Goal: Check status

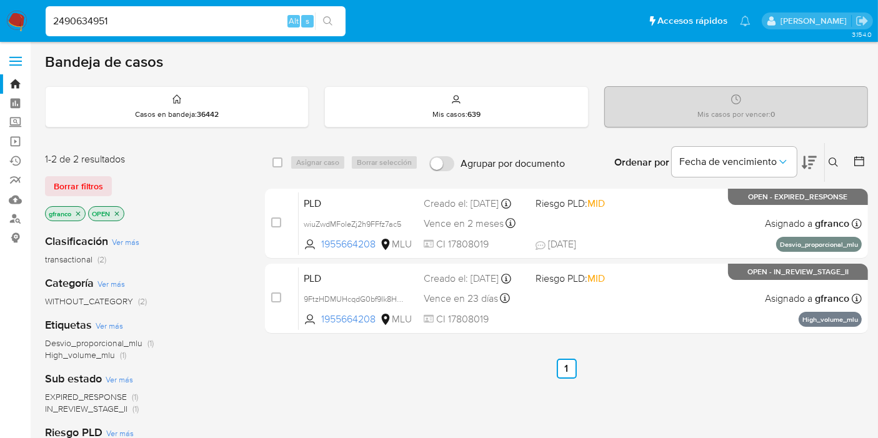
type input "2490634951"
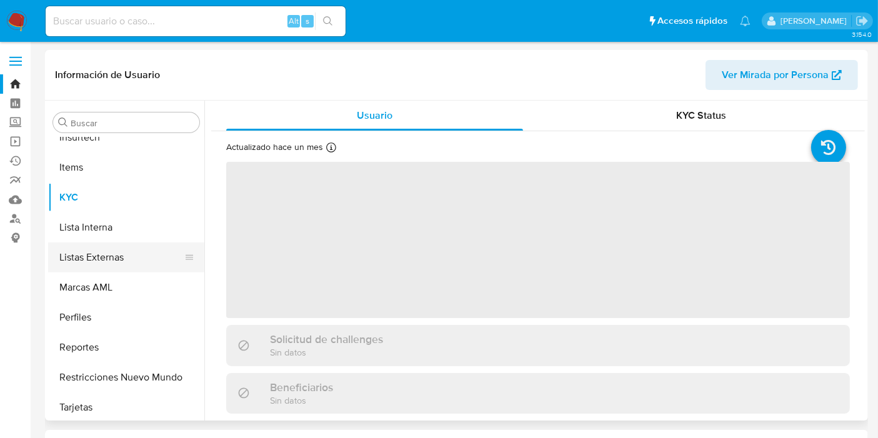
scroll to position [558, 0]
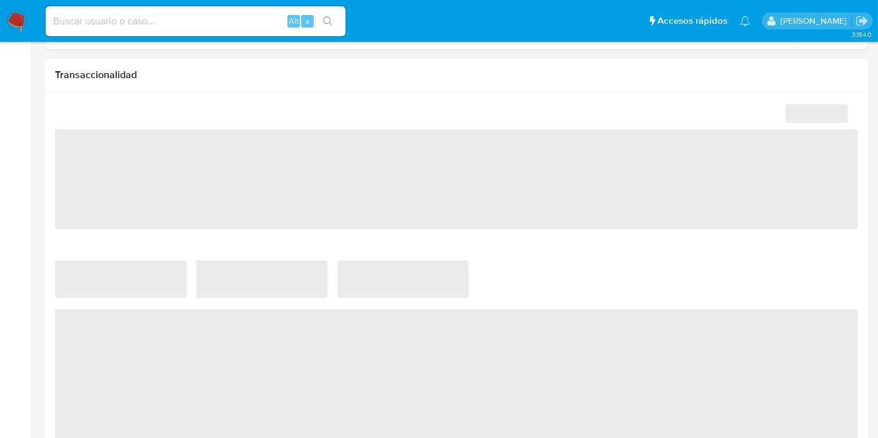
select select "10"
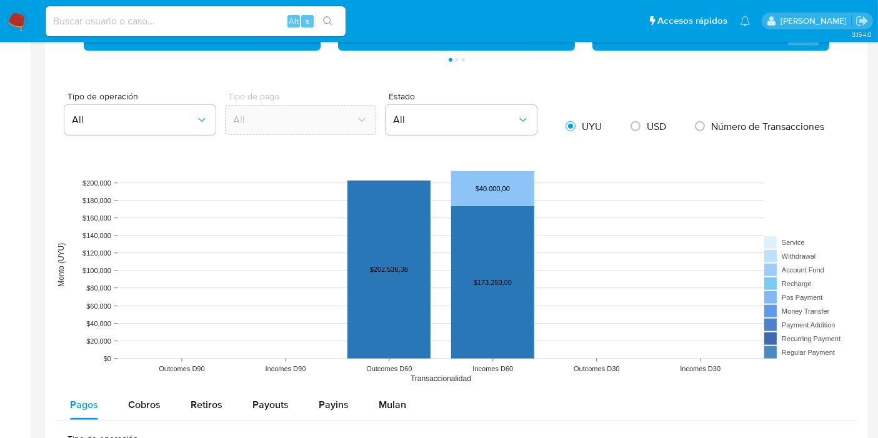
scroll to position [1042, 0]
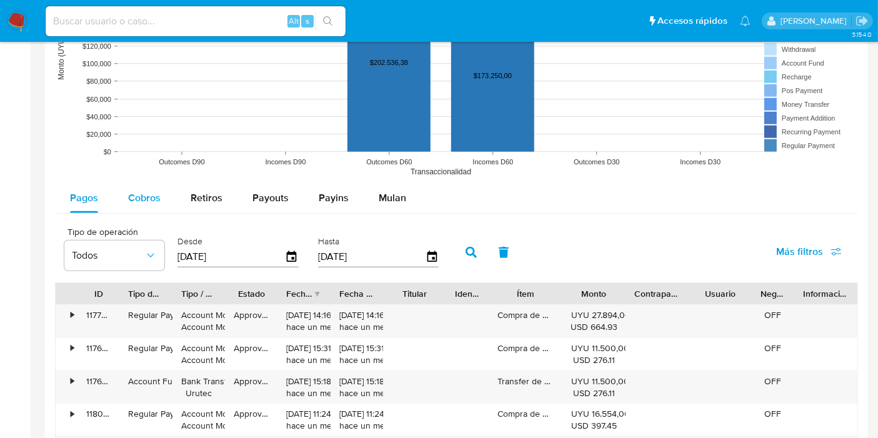
click at [156, 198] on span "Cobros" at bounding box center [144, 198] width 33 height 14
select select "10"
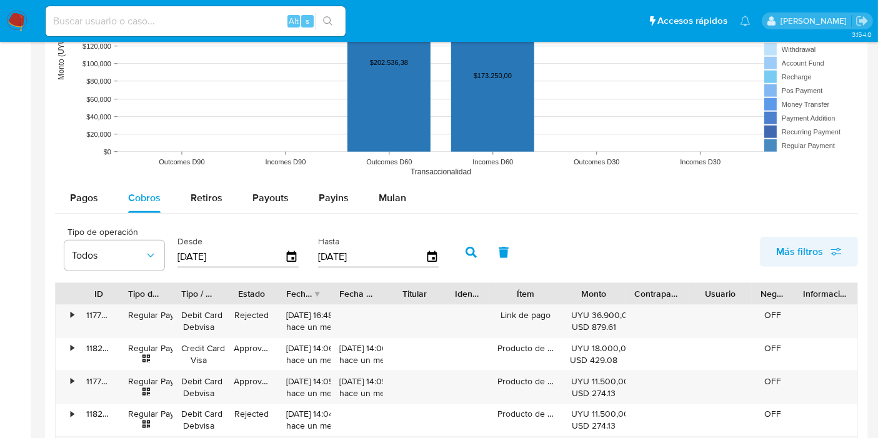
click at [799, 252] on span "Más filtros" at bounding box center [800, 252] width 47 height 30
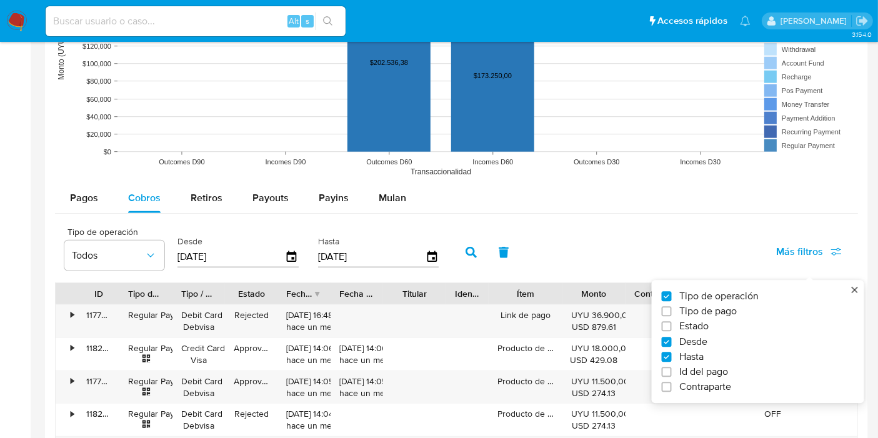
click at [698, 324] on span "Estado" at bounding box center [694, 327] width 29 height 13
click at [672, 324] on input "Estado" at bounding box center [667, 327] width 10 height 10
checkbox input "true"
type input "[DATE]"
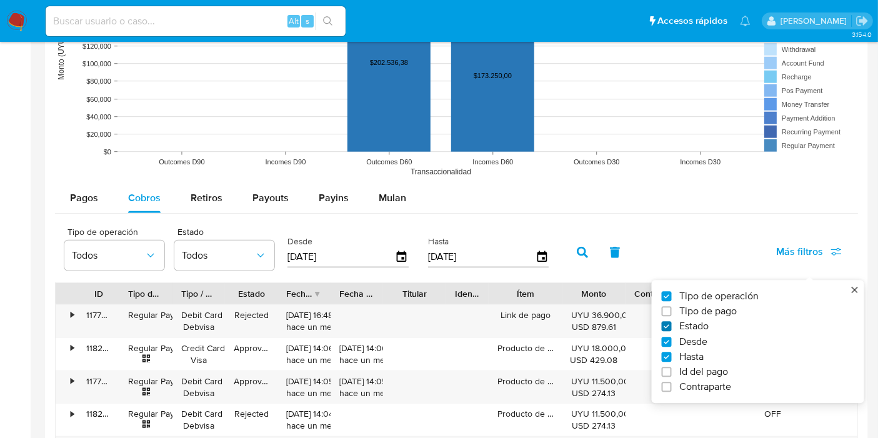
click at [668, 326] on input "Estado" at bounding box center [667, 327] width 10 height 10
checkbox input "false"
type input "[DATE]"
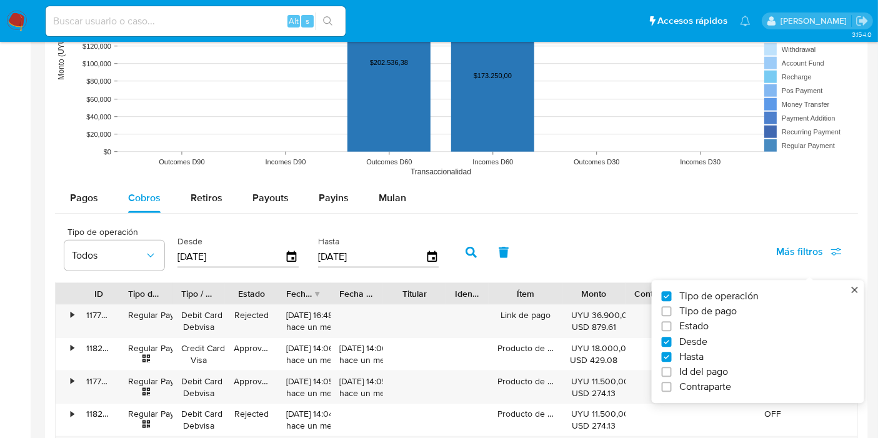
scroll to position [1111, 0]
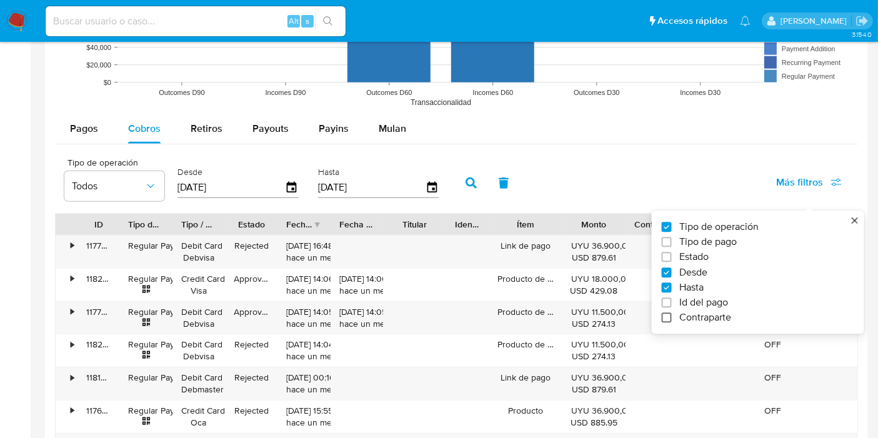
click at [662, 315] on input "Contraparte" at bounding box center [667, 318] width 10 height 10
checkbox input "true"
click at [565, 181] on div "Tipo de operación Todos Desde [DATE] Hasta [DATE] Contraparte Todos" at bounding box center [317, 182] width 518 height 50
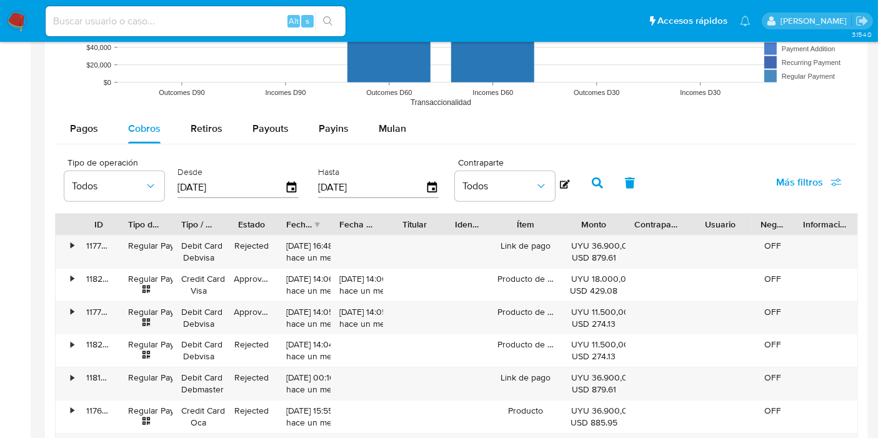
click at [560, 180] on icon at bounding box center [565, 184] width 10 height 10
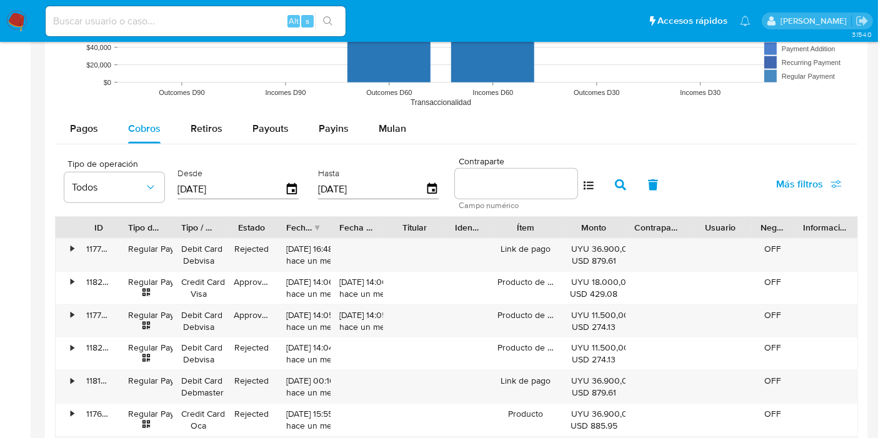
click at [485, 176] on input at bounding box center [516, 184] width 123 height 16
paste input "2490634951"
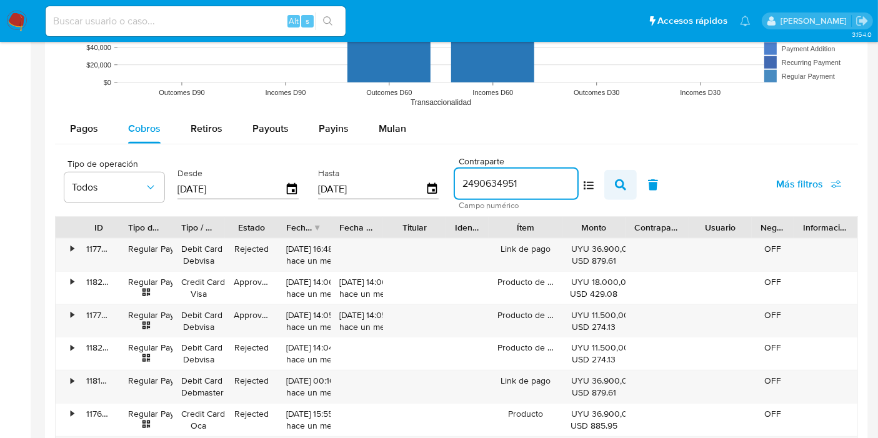
type input "2490634951"
click at [615, 179] on icon "button" at bounding box center [620, 184] width 11 height 11
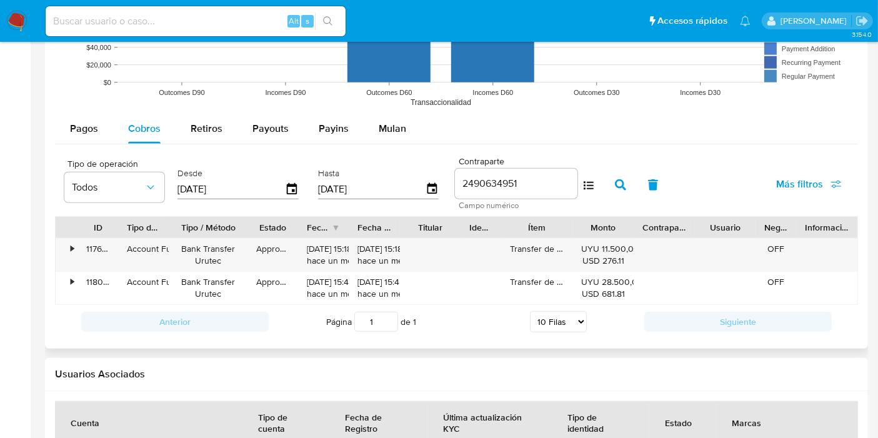
drag, startPoint x: 234, startPoint y: 229, endPoint x: 260, endPoint y: 229, distance: 25.6
click at [260, 229] on div "ID Tipo de operación Tipo / Método Estado Fecha de creación Fecha de aprobación…" at bounding box center [457, 227] width 802 height 21
click at [71, 246] on div "•" at bounding box center [72, 249] width 3 height 12
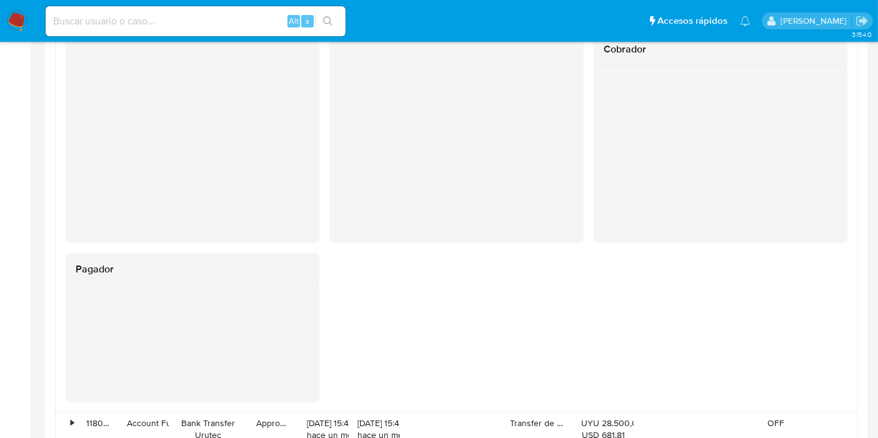
scroll to position [1389, 0]
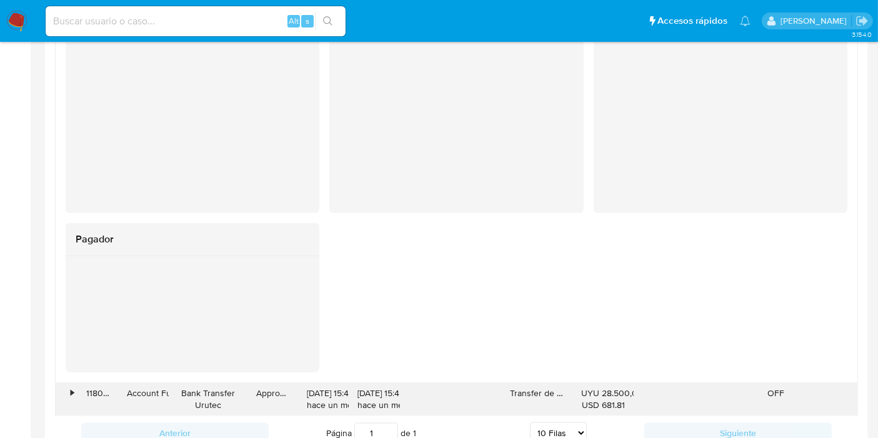
click at [71, 388] on div "•" at bounding box center [72, 394] width 3 height 12
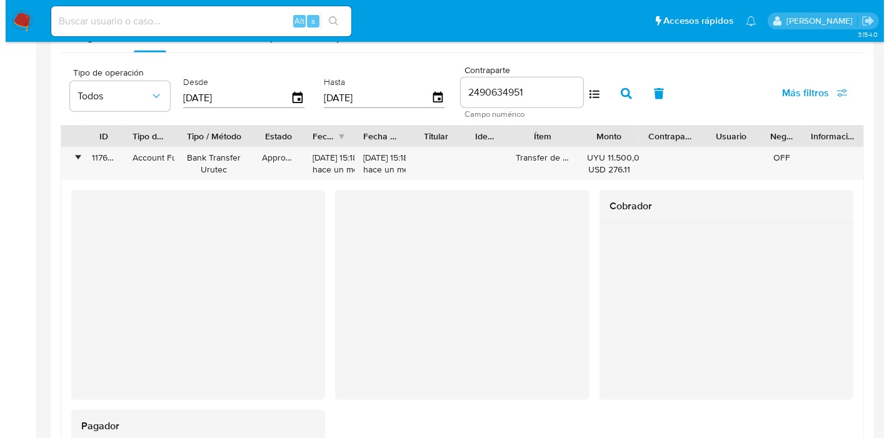
scroll to position [1180, 0]
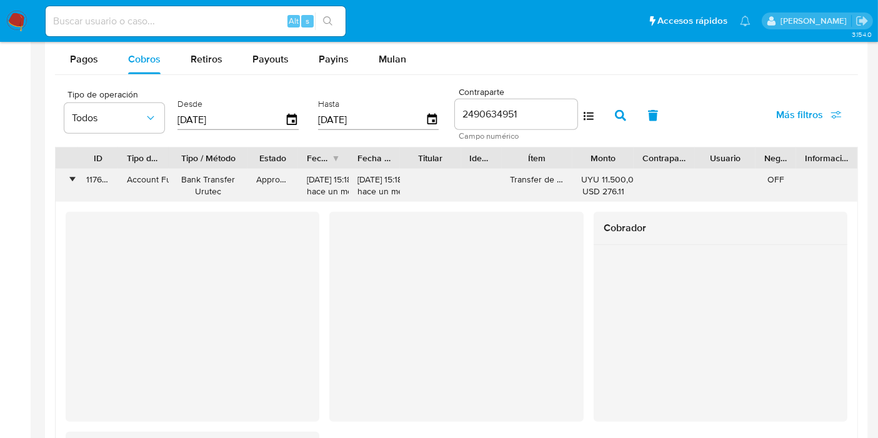
click at [212, 192] on div "Bank Transfer Urutec" at bounding box center [208, 186] width 61 height 24
drag, startPoint x: 273, startPoint y: 59, endPoint x: 309, endPoint y: 57, distance: 35.7
click at [283, 58] on span "Payouts" at bounding box center [271, 59] width 36 height 14
select select "10"
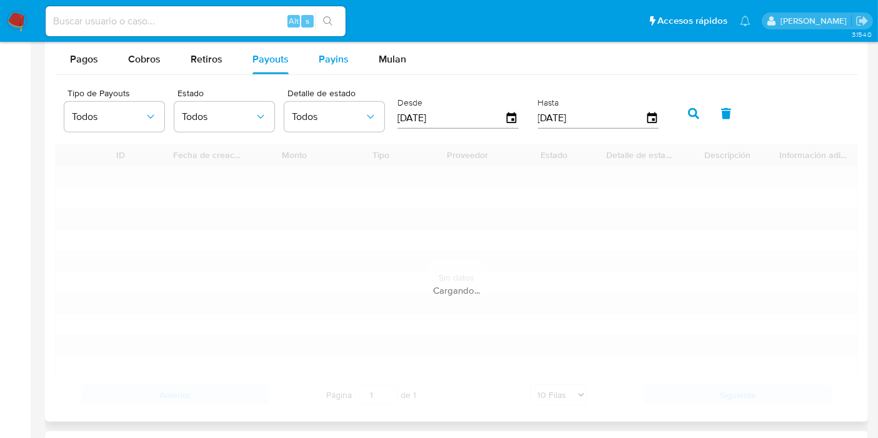
click at [313, 58] on button "Payins" at bounding box center [334, 59] width 60 height 30
select select "10"
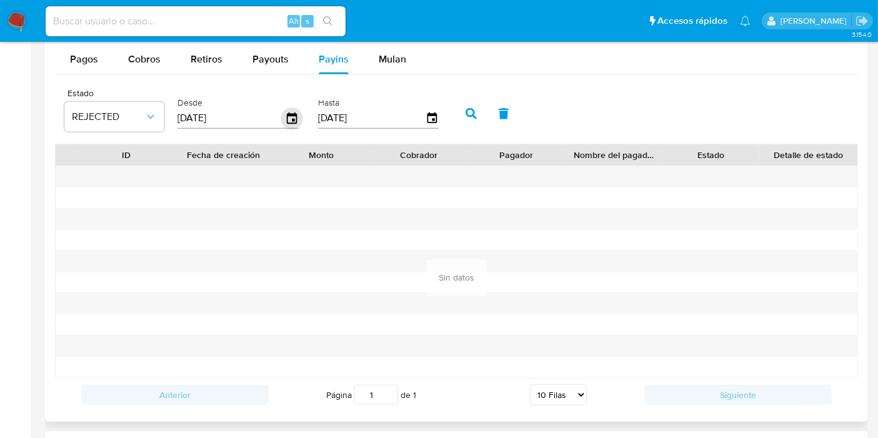
click at [287, 113] on icon "button" at bounding box center [292, 118] width 10 height 11
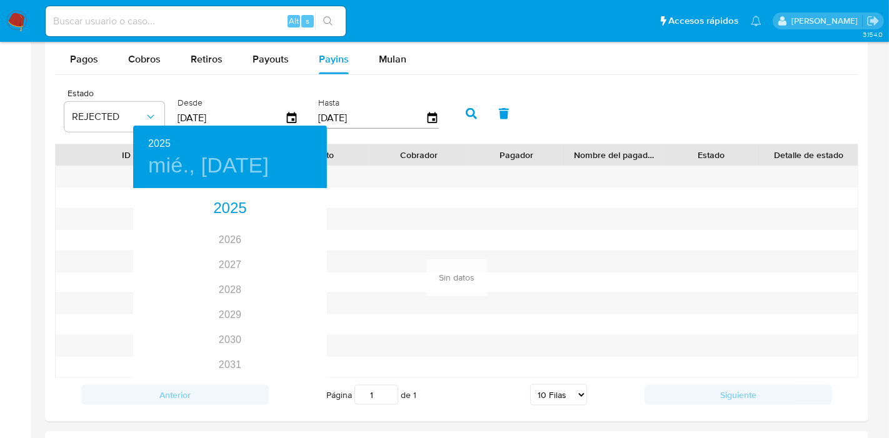
click at [292, 111] on div at bounding box center [444, 219] width 889 height 438
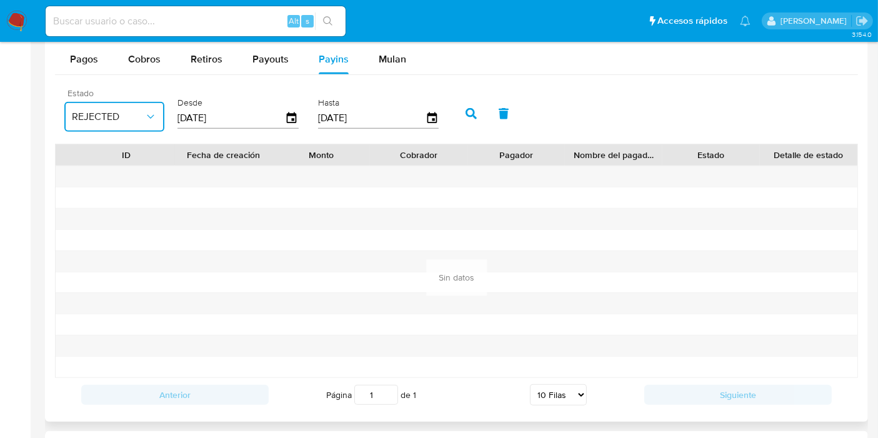
click at [135, 117] on span "REJECTED" at bounding box center [108, 117] width 73 height 13
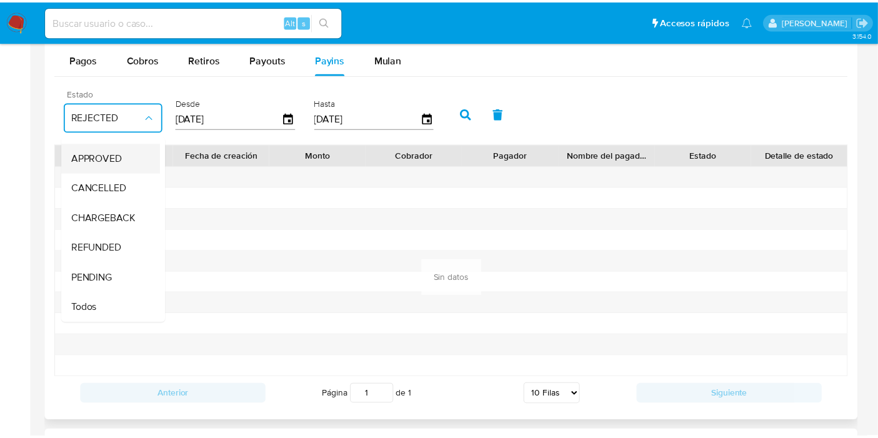
scroll to position [93, 0]
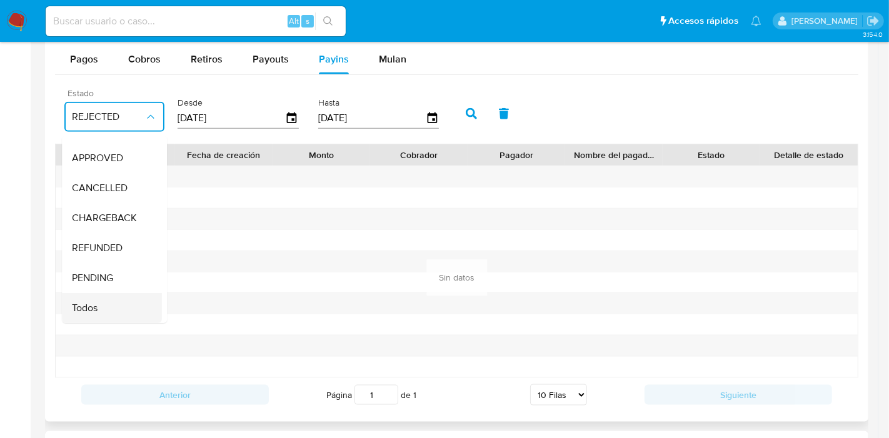
click at [106, 304] on div "Todos" at bounding box center [108, 308] width 73 height 30
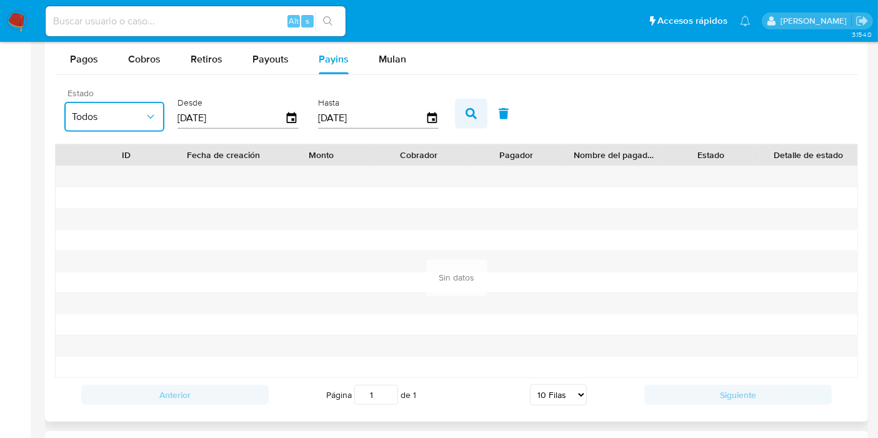
click at [466, 108] on icon "button" at bounding box center [471, 113] width 11 height 11
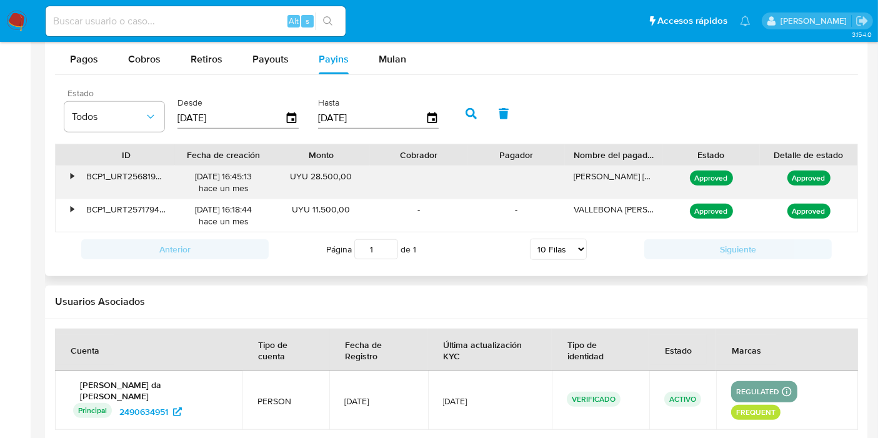
click at [66, 169] on div "•" at bounding box center [67, 182] width 22 height 33
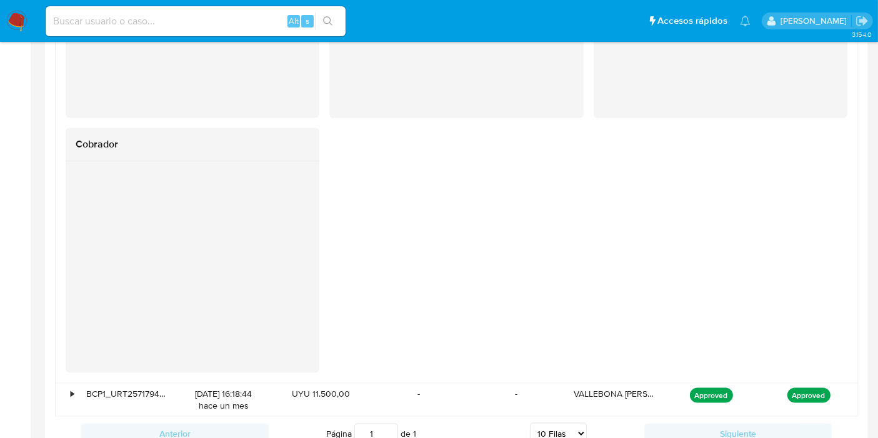
scroll to position [1597, 0]
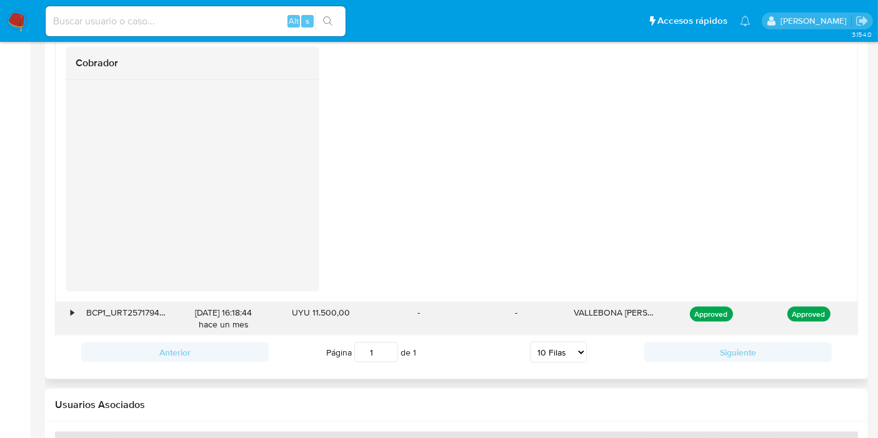
click at [60, 306] on div "•" at bounding box center [67, 319] width 22 height 33
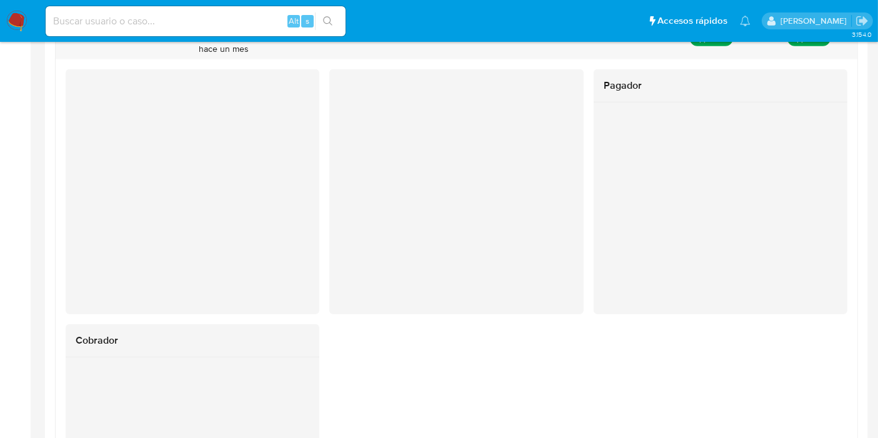
scroll to position [1180, 0]
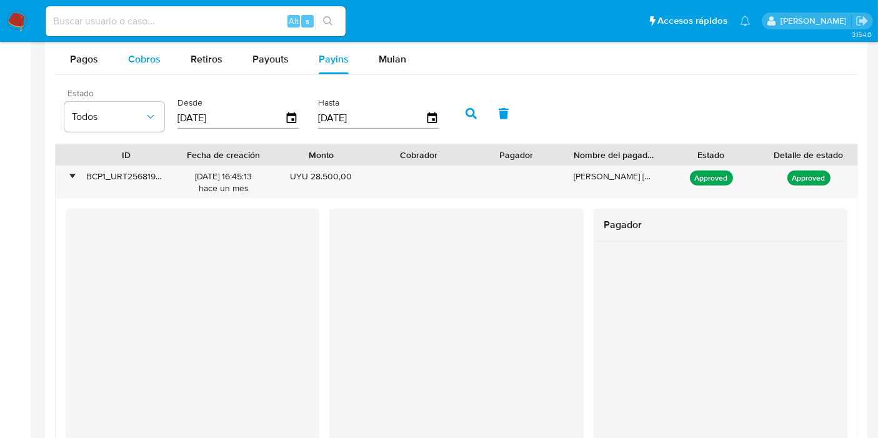
click at [132, 52] on span "Cobros" at bounding box center [144, 59] width 33 height 14
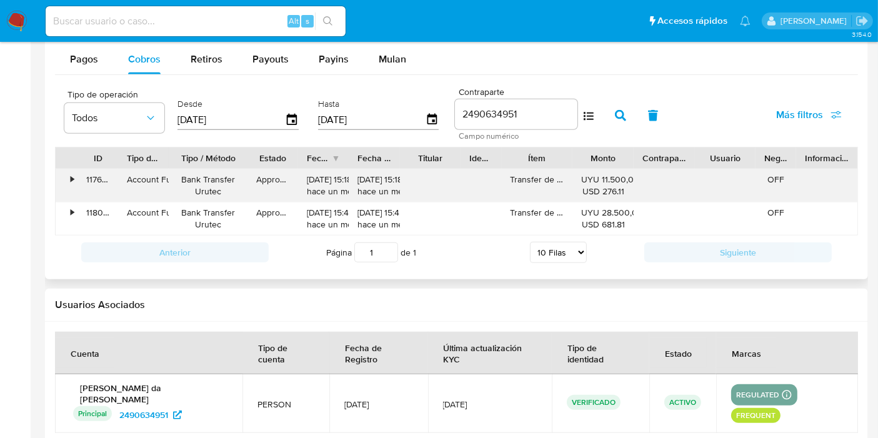
drag, startPoint x: 153, startPoint y: 178, endPoint x: 168, endPoint y: 178, distance: 15.6
click at [168, 178] on div "• 117620953169 Account Fund Bank Transfer Urutec Approved [DATE] 15:18:44 hace …" at bounding box center [457, 185] width 802 height 33
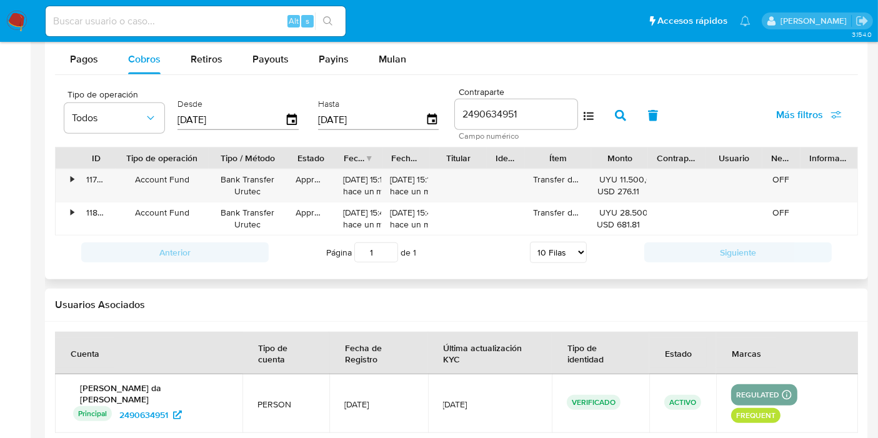
drag, startPoint x: 168, startPoint y: 158, endPoint x: 213, endPoint y: 154, distance: 44.5
click at [213, 154] on div at bounding box center [209, 158] width 23 height 21
click at [178, 174] on div "Account Fund" at bounding box center [163, 180] width 78 height 12
click at [166, 31] on div "Alt s" at bounding box center [196, 21] width 300 height 30
click at [169, 24] on input at bounding box center [196, 21] width 300 height 16
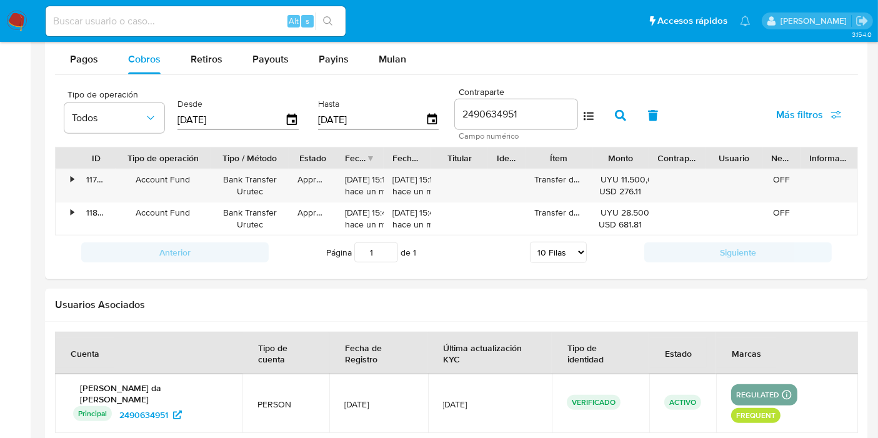
paste input "2447830269"
type input "2447830269"
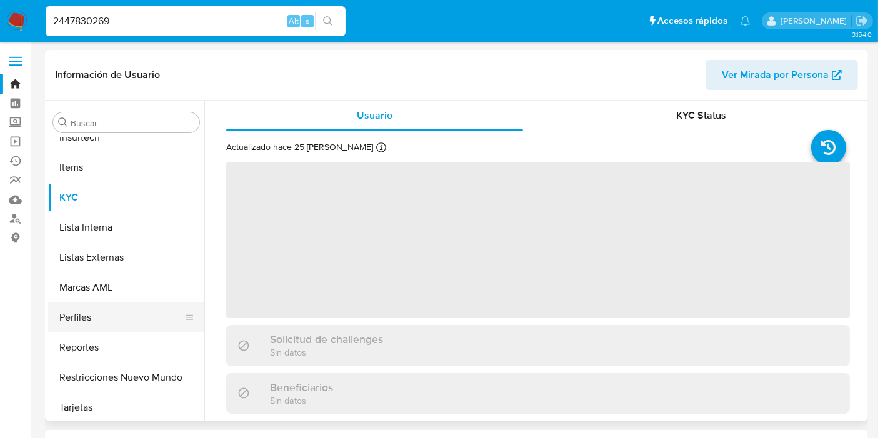
scroll to position [558, 0]
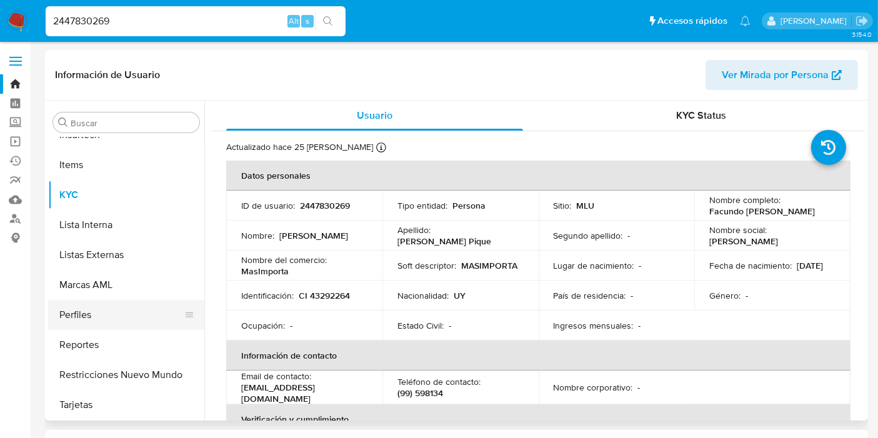
select select "10"
click at [116, 16] on input "2447830269" at bounding box center [196, 21] width 300 height 16
paste input "51829200"
type input "2451829200"
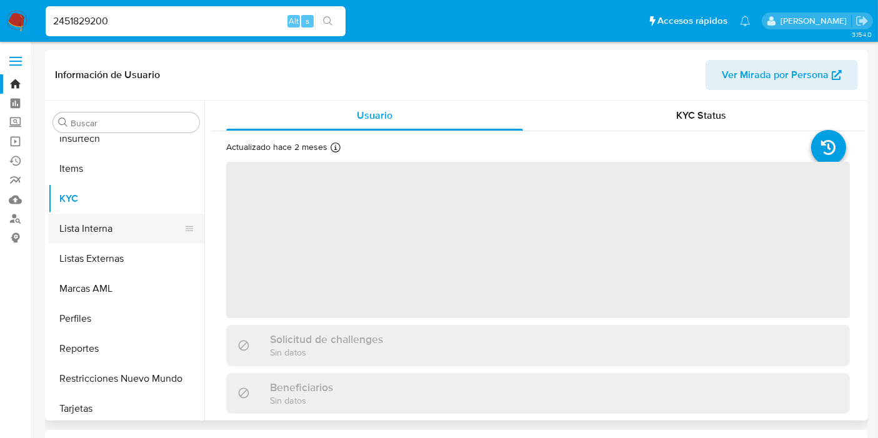
scroll to position [558, 0]
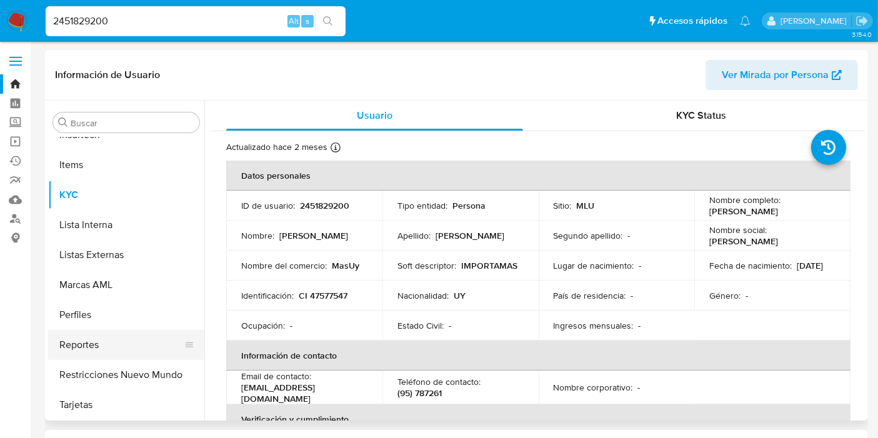
select select "10"
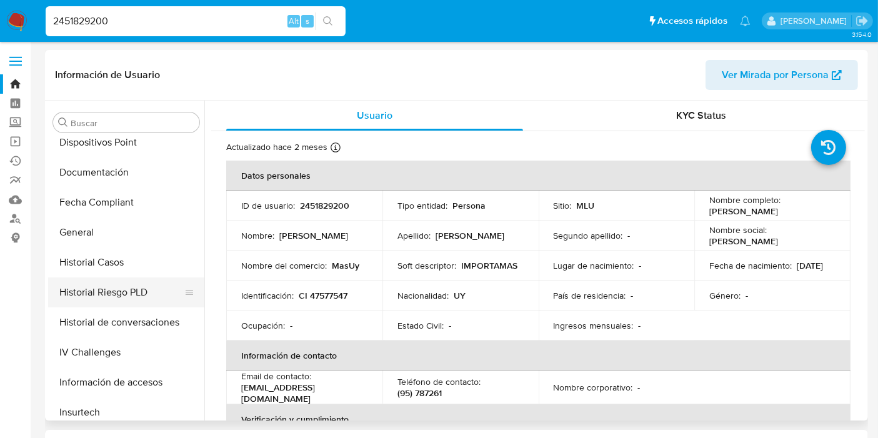
scroll to position [211, 0]
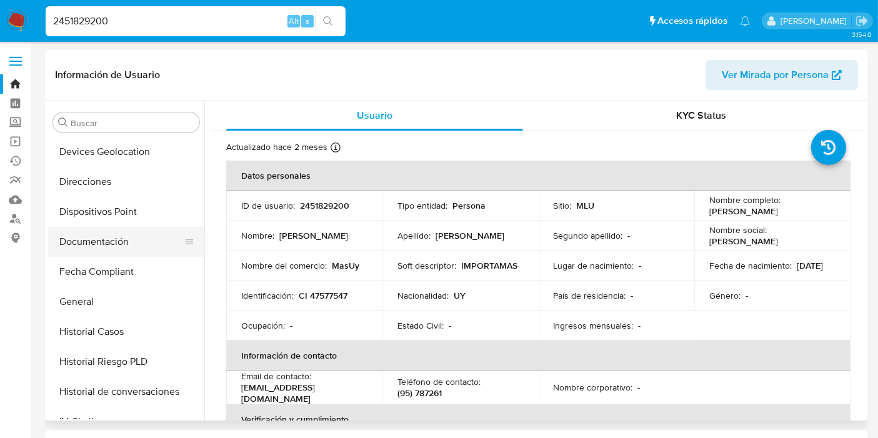
click at [107, 228] on button "Documentación" at bounding box center [121, 242] width 146 height 30
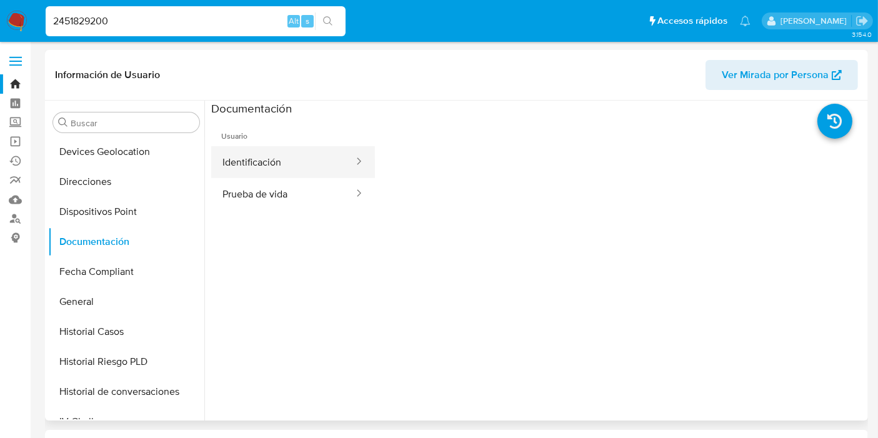
click at [303, 166] on button "Identificación" at bounding box center [283, 162] width 144 height 32
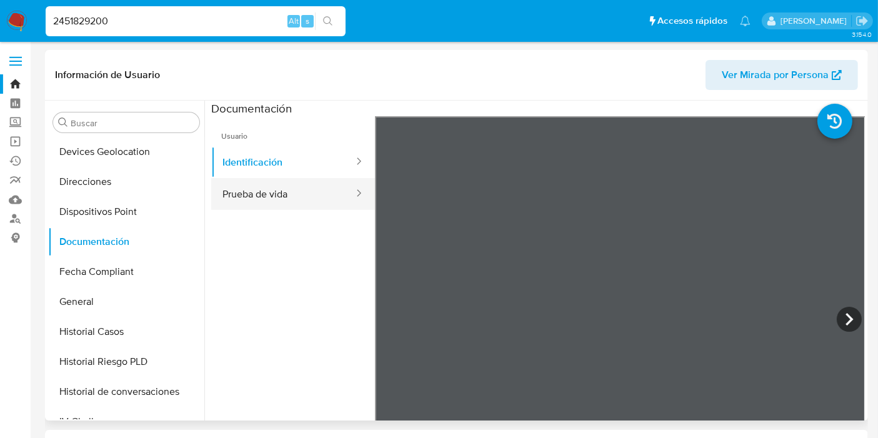
click at [332, 193] on button "Prueba de vida" at bounding box center [283, 194] width 144 height 32
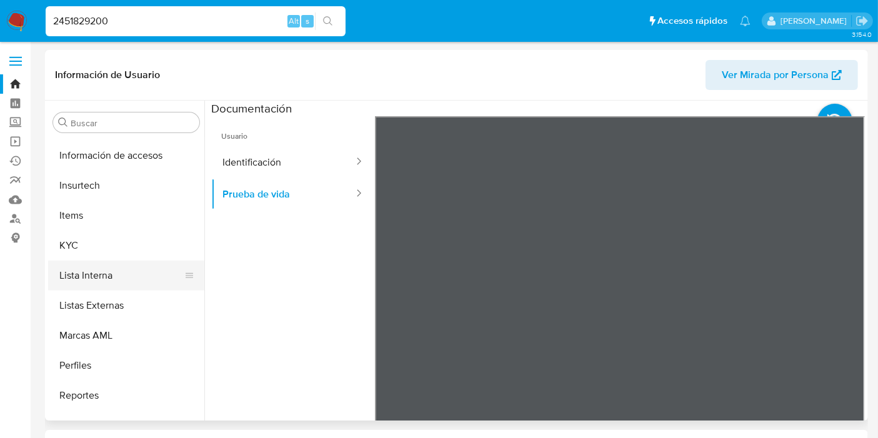
scroll to position [558, 0]
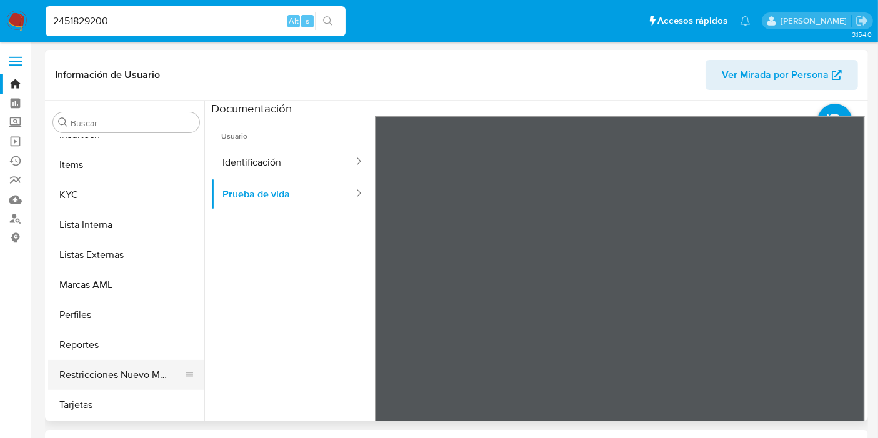
click at [128, 368] on button "Restricciones Nuevo Mundo" at bounding box center [121, 375] width 146 height 30
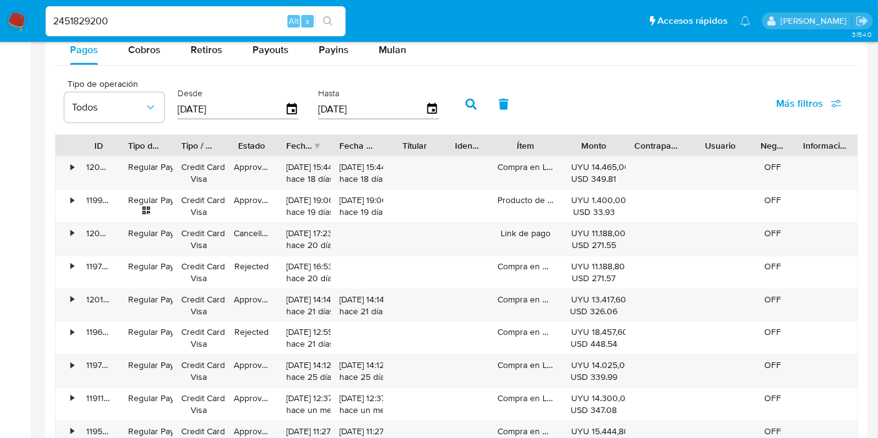
scroll to position [1038, 0]
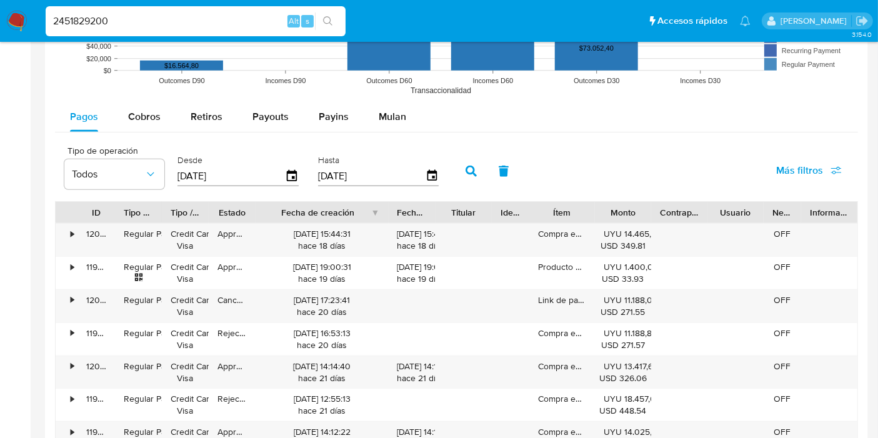
drag, startPoint x: 334, startPoint y: 210, endPoint x: 415, endPoint y: 220, distance: 80.7
click at [415, 220] on div "ID Tipo de operación Tipo / Método Estado Fecha de creación Fecha de aprobación…" at bounding box center [457, 212] width 802 height 21
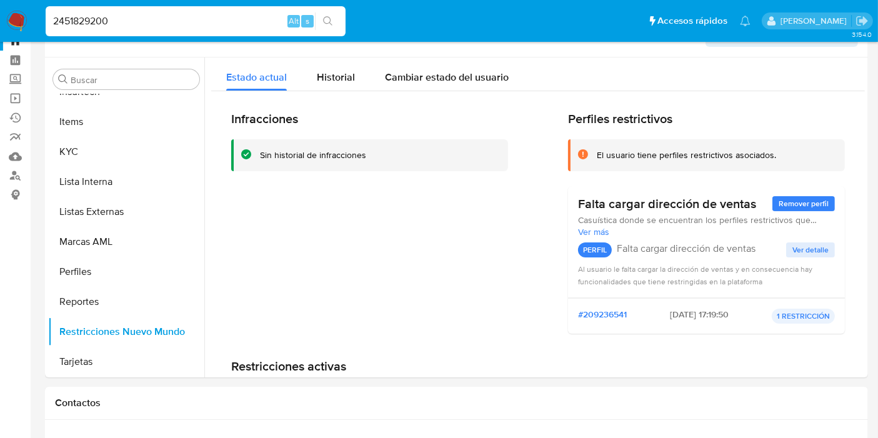
scroll to position [0, 0]
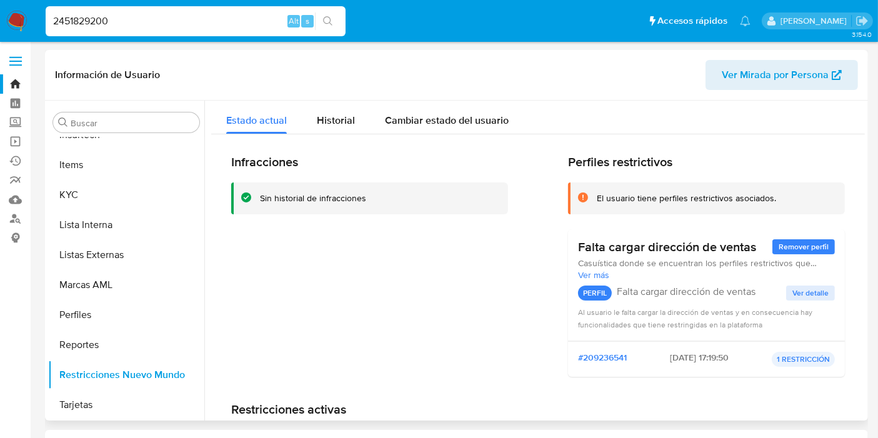
drag, startPoint x: 614, startPoint y: 202, endPoint x: 772, endPoint y: 196, distance: 158.3
click at [772, 196] on div "El usuario tiene perfiles restrictivos asociados." at bounding box center [716, 199] width 238 height 12
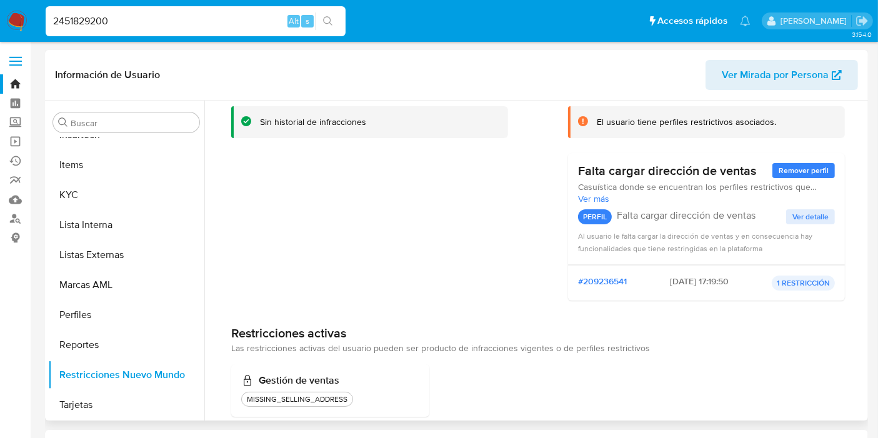
scroll to position [98, 0]
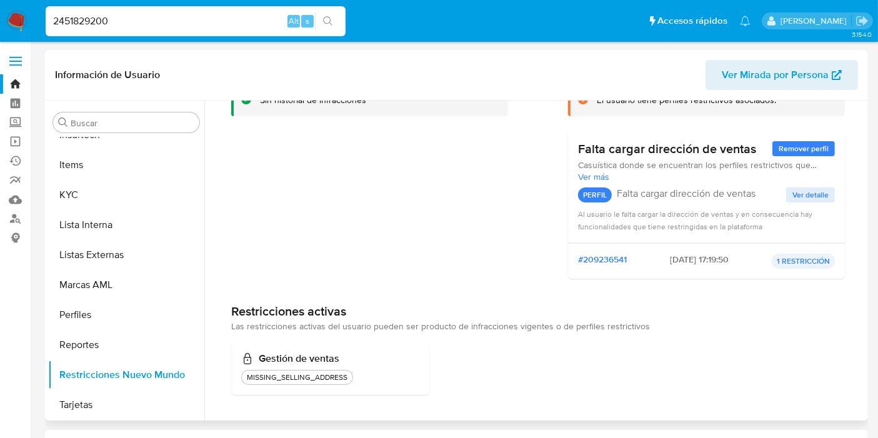
drag, startPoint x: 294, startPoint y: 322, endPoint x: 563, endPoint y: 334, distance: 269.1
click at [563, 334] on div "Restricciones activas Las restricciones activas del usuario pueden ser producto…" at bounding box center [538, 350] width 614 height 92
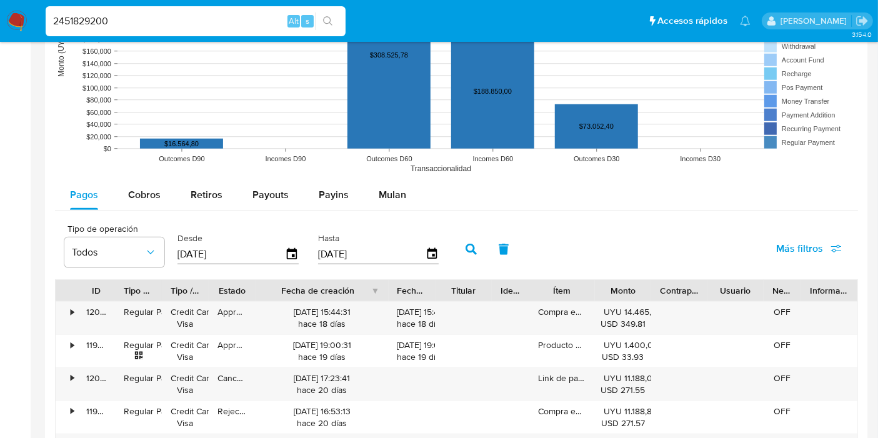
scroll to position [972, 0]
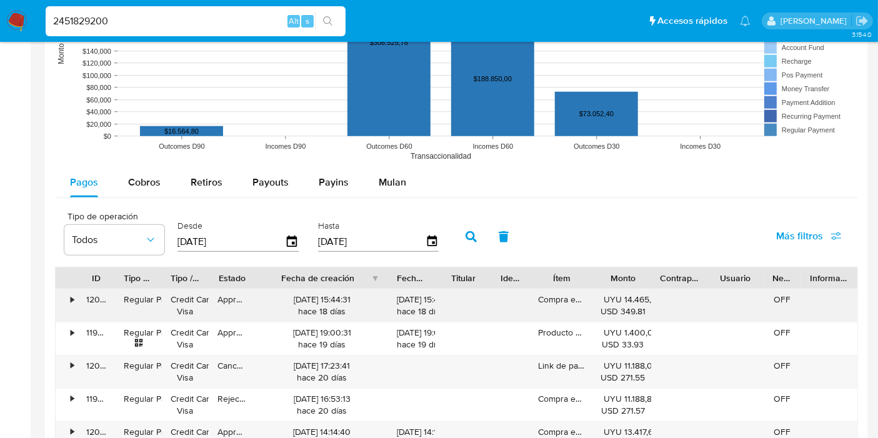
drag, startPoint x: 288, startPoint y: 295, endPoint x: 322, endPoint y: 301, distance: 35.0
click at [319, 301] on div "[DATE] 15:44:31 hace 18 [PERSON_NAME]" at bounding box center [321, 306] width 115 height 24
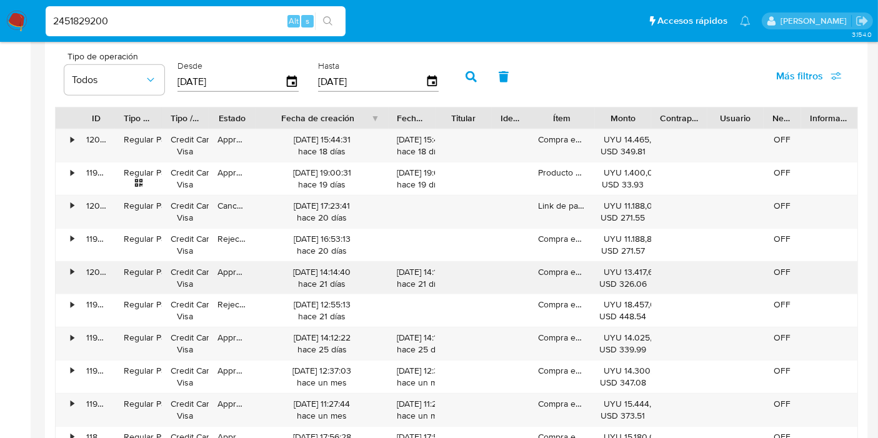
scroll to position [1111, 0]
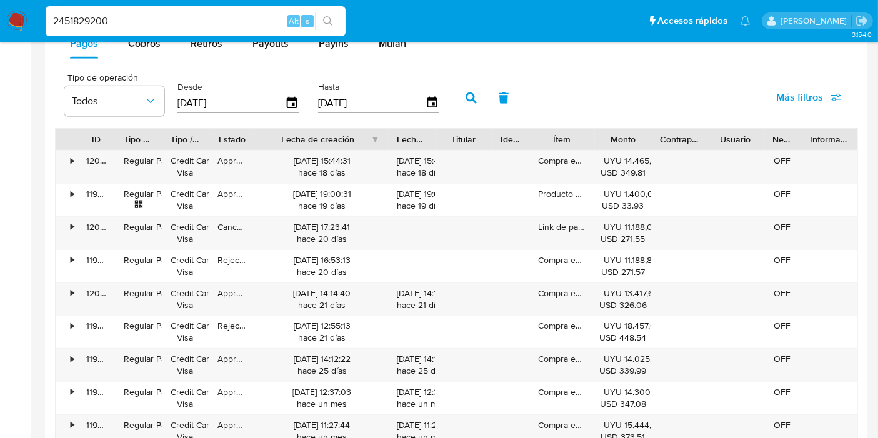
click at [87, 8] on div "2451829200 Alt s" at bounding box center [196, 21] width 300 height 30
click at [86, 13] on input "2451829200" at bounding box center [196, 21] width 300 height 16
paste input
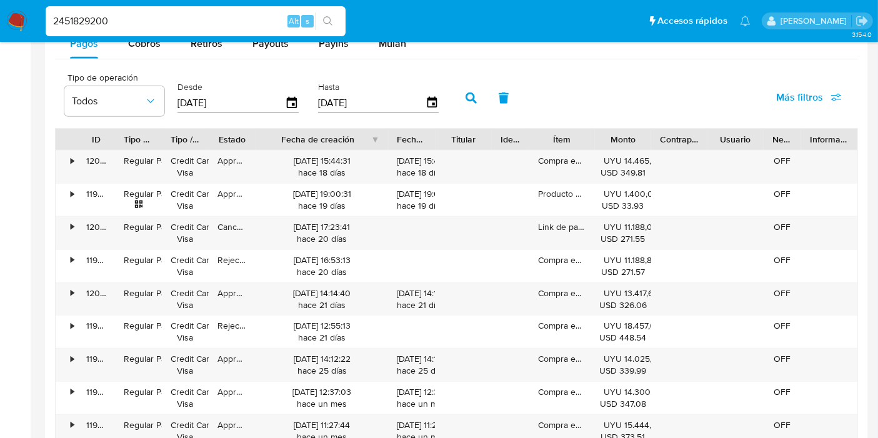
type input "2451829200"
click at [153, 55] on div "Cobros" at bounding box center [144, 44] width 33 height 30
select select "10"
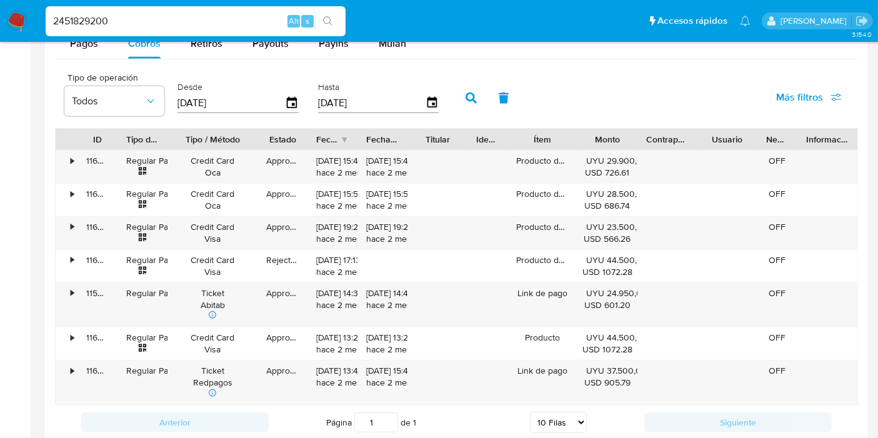
drag, startPoint x: 228, startPoint y: 140, endPoint x: 265, endPoint y: 133, distance: 37.5
click at [265, 133] on div at bounding box center [257, 139] width 23 height 21
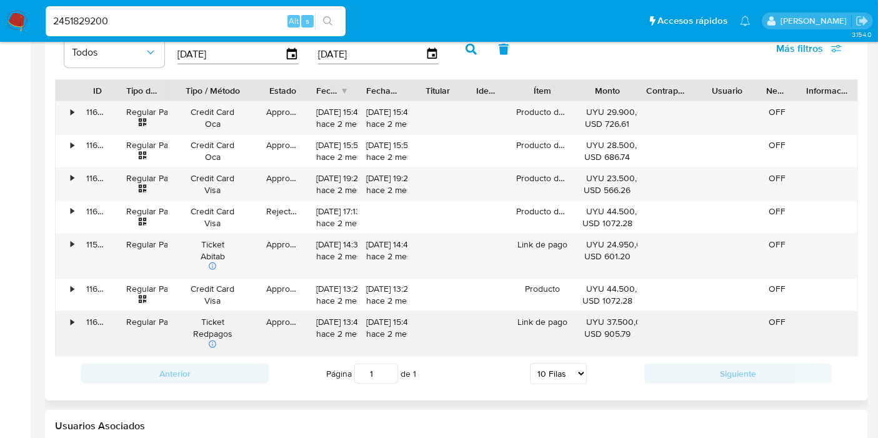
scroll to position [1180, 0]
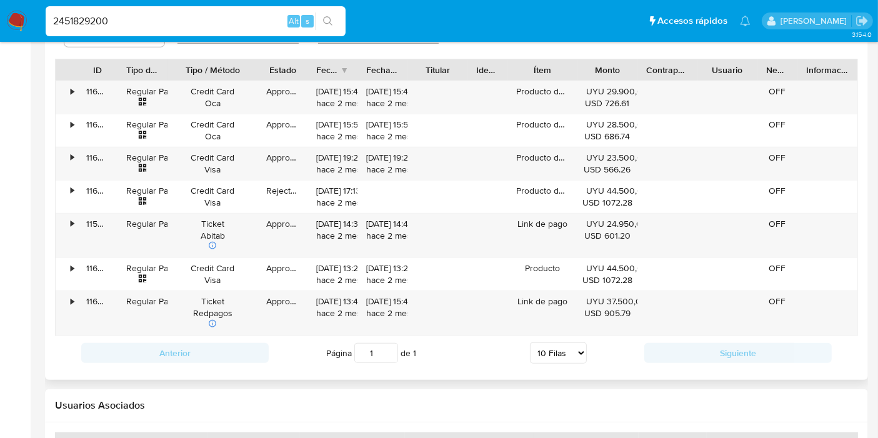
click at [571, 350] on select "5 Filas 10 Filas 20 Filas 25 Filas 50 Filas 100 Filas" at bounding box center [558, 353] width 57 height 21
drag, startPoint x: 456, startPoint y: 372, endPoint x: 456, endPoint y: 345, distance: 26.9
drag, startPoint x: 210, startPoint y: 304, endPoint x: 220, endPoint y: 303, distance: 10.1
click at [220, 303] on div "Ticket Redpagos" at bounding box center [212, 314] width 73 height 36
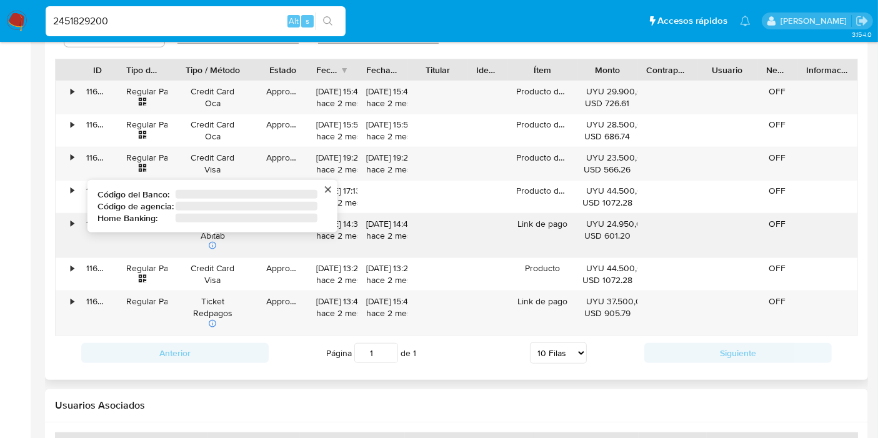
click at [200, 234] on div "Ticket Abitab Código del Banco : ‌ Código de agencia : ‌ Home Banking : ‌" at bounding box center [212, 236] width 73 height 36
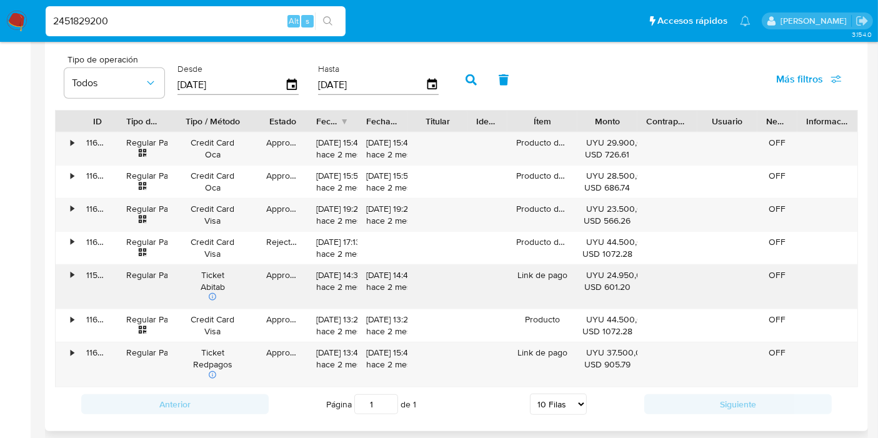
scroll to position [1111, 0]
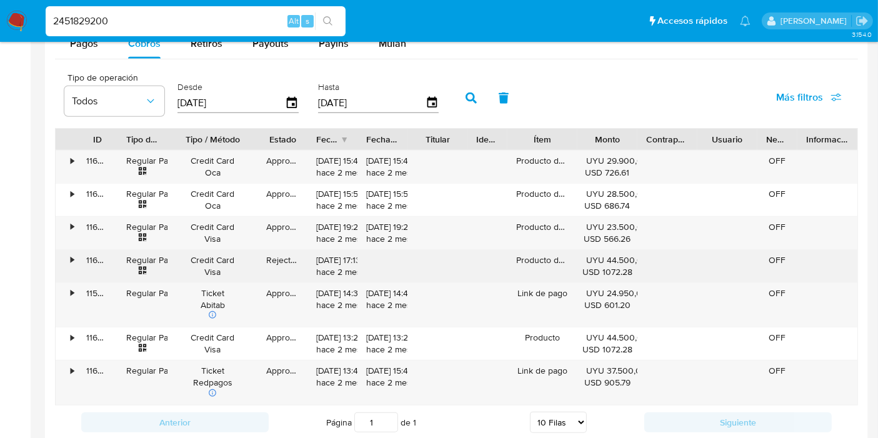
click at [334, 276] on div "[DATE] 17:13:12 hace 2 meses" at bounding box center [333, 266] width 50 height 33
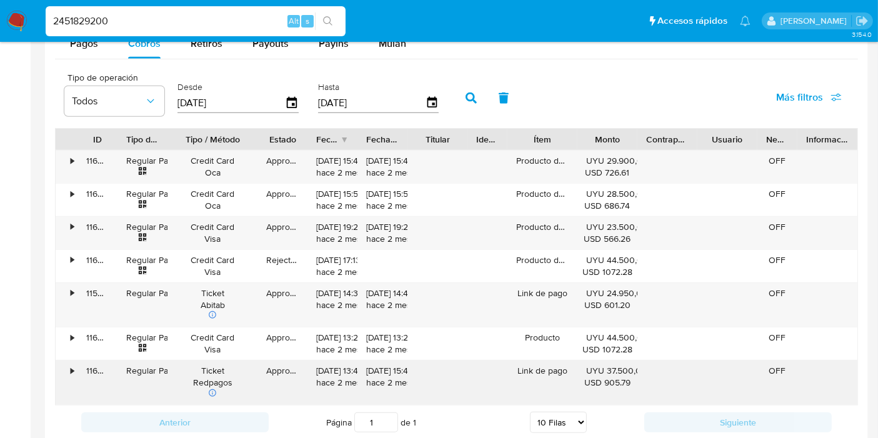
drag, startPoint x: 143, startPoint y: 363, endPoint x: 182, endPoint y: 368, distance: 39.0
click at [182, 368] on div "• 116333553250 Regular Payment Ticket Redpagos Approved [DATE] 13:43:32 hace 2 …" at bounding box center [457, 383] width 802 height 44
